Goal: Task Accomplishment & Management: Use online tool/utility

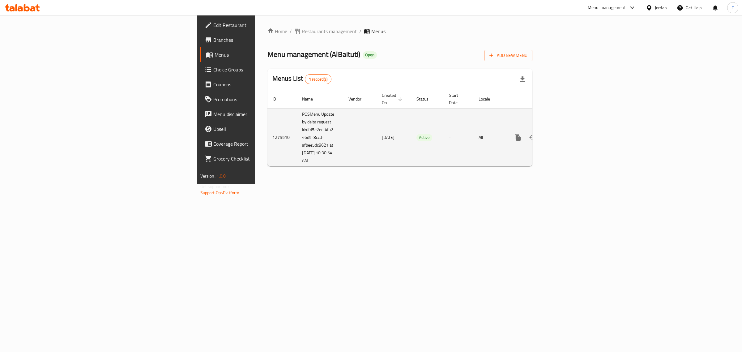
drag, startPoint x: 195, startPoint y: 156, endPoint x: 167, endPoint y: 110, distance: 53.7
click at [297, 110] on td "POSMenu Update by delta request Id:dfd5e2ec-4fa2-46d5-8ccd-afbee5dc8621 at [DAT…" at bounding box center [320, 137] width 46 height 58
copy td "POSMenu Update by delta request Id:dfd5e2ec-4fa2-46d5-8ccd-afbee5dc8621 at [DAT…"
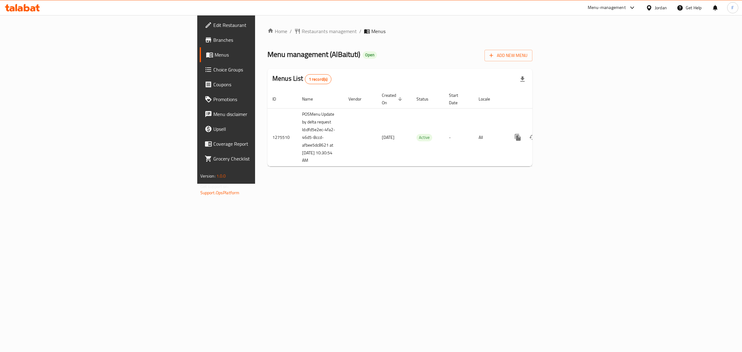
click at [494, 184] on div "Home / Restaurants management / Menus Menu management ( AlBaituti ) Open Add Ne…" at bounding box center [400, 99] width 290 height 168
click at [655, 10] on div "Jordan" at bounding box center [660, 7] width 12 height 7
click at [607, 162] on div "[GEOGRAPHIC_DATA]" at bounding box center [598, 162] width 41 height 7
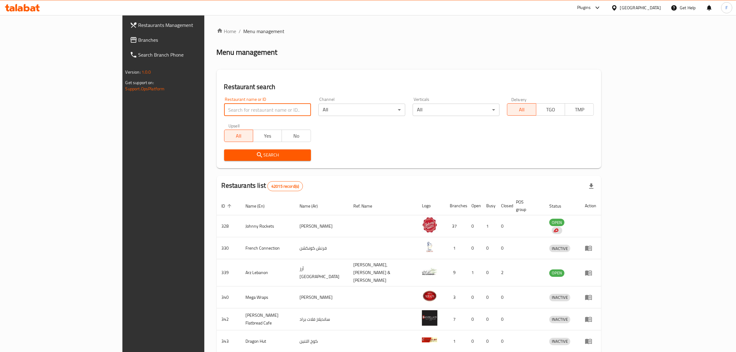
click at [224, 112] on input "search" at bounding box center [267, 110] width 87 height 12
paste input "668993"
type input "668993"
click at [229, 154] on span "Search" at bounding box center [267, 155] width 77 height 8
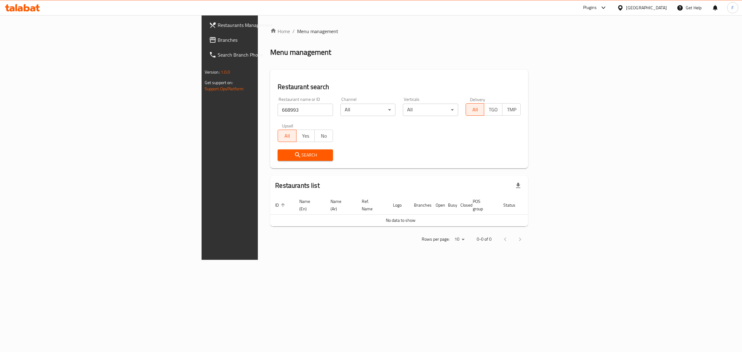
click at [640, 10] on div "[GEOGRAPHIC_DATA]" at bounding box center [646, 7] width 41 height 7
click at [589, 107] on div "[GEOGRAPHIC_DATA]" at bounding box center [598, 106] width 51 height 14
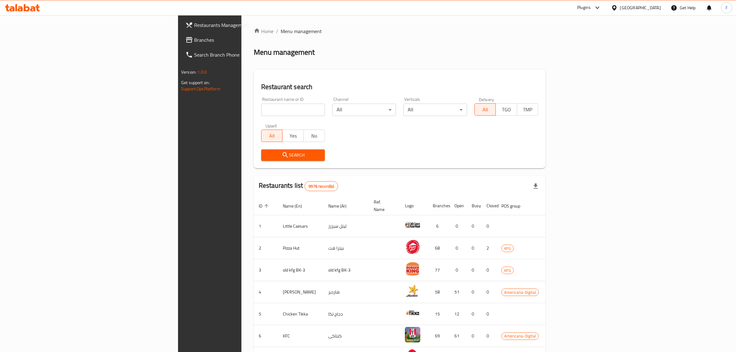
click at [261, 112] on input "search" at bounding box center [293, 110] width 64 height 12
paste input "668993"
type input "668993"
click at [261, 159] on button "Search" at bounding box center [293, 154] width 64 height 11
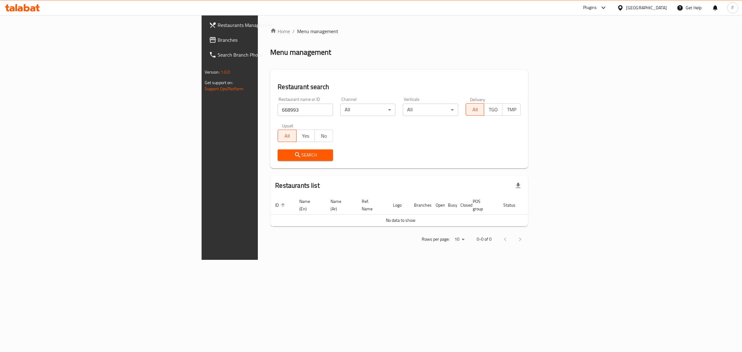
click at [665, 6] on div "[GEOGRAPHIC_DATA]" at bounding box center [646, 7] width 41 height 7
click at [605, 46] on div "[GEOGRAPHIC_DATA]" at bounding box center [619, 49] width 93 height 14
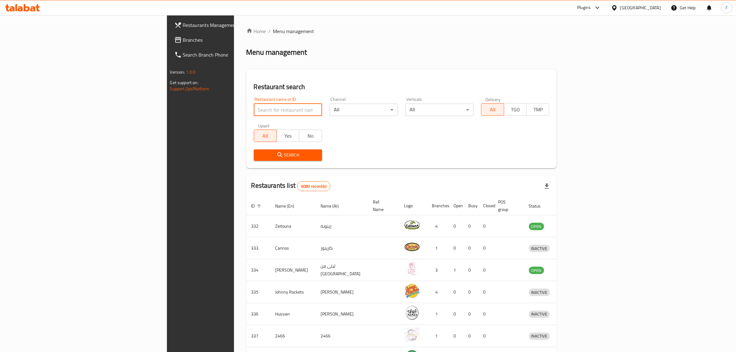
click at [254, 112] on input "search" at bounding box center [288, 110] width 68 height 12
paste input "668993"
type input "668993"
click at [259, 154] on span "Search" at bounding box center [288, 155] width 58 height 8
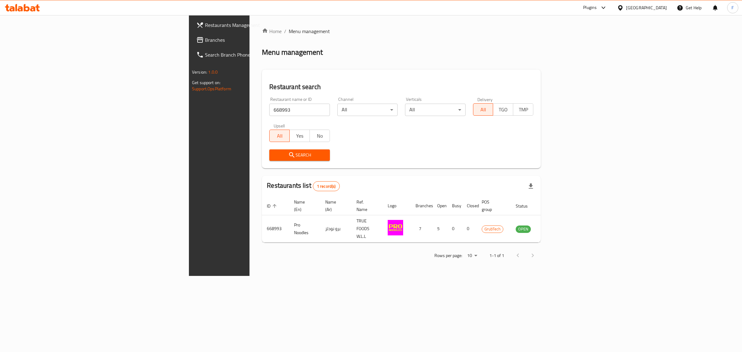
click at [596, 8] on div "Plugins" at bounding box center [590, 7] width 14 height 7
click at [565, 110] on div "Restaurant-Management" at bounding box center [570, 113] width 49 height 7
